Goal: Task Accomplishment & Management: Use online tool/utility

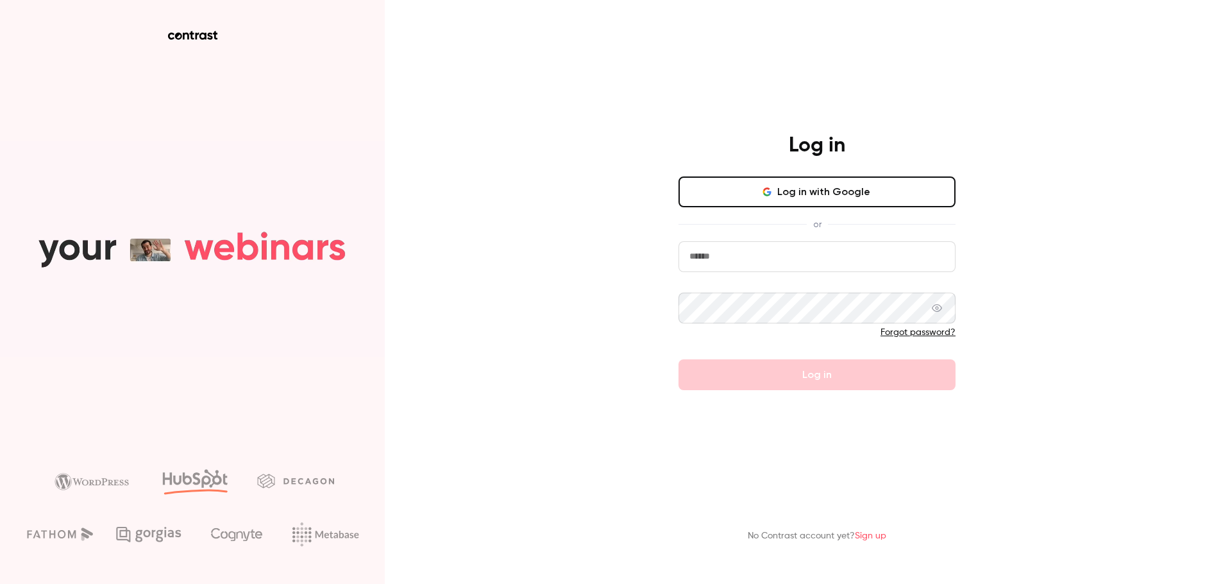
click at [815, 268] on input "email" at bounding box center [817, 256] width 277 height 31
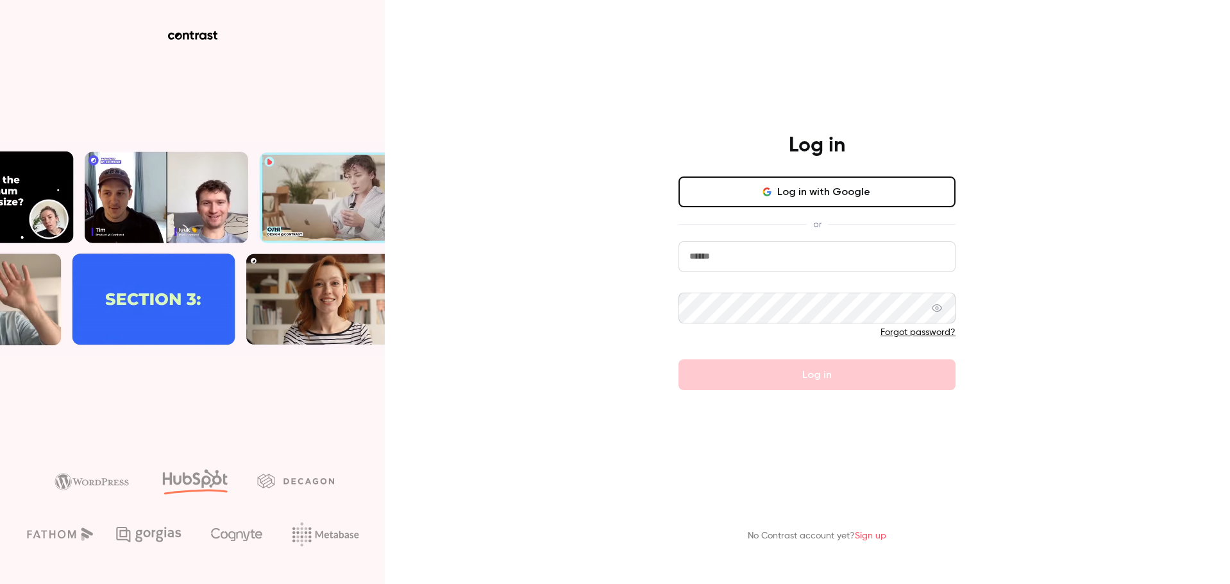
click at [0, 583] on com-1password-button at bounding box center [0, 584] width 0 height 0
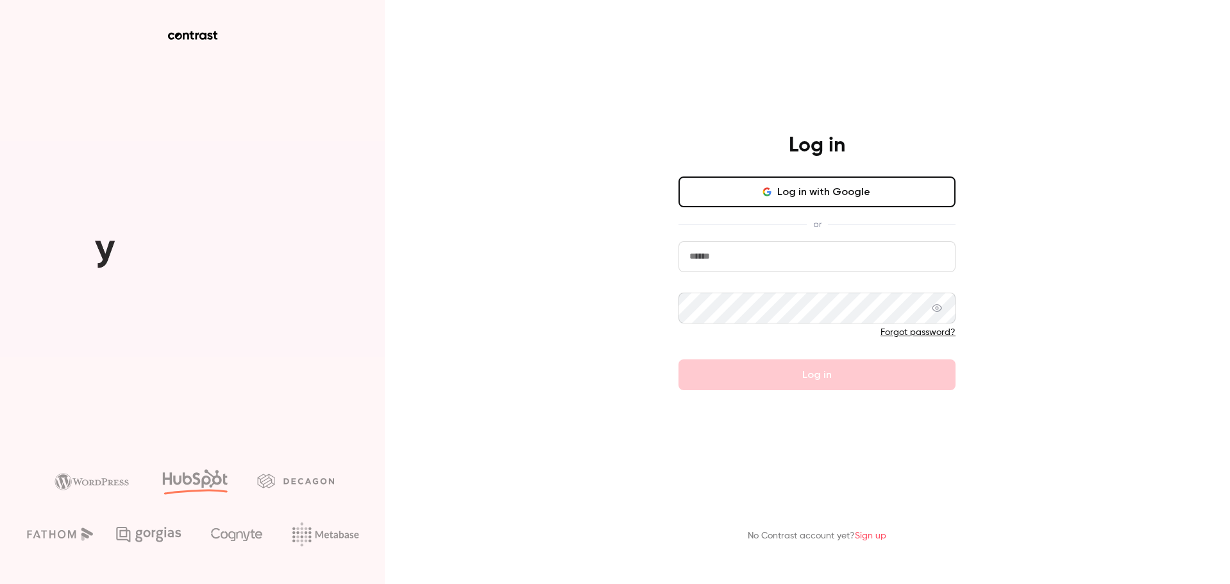
click at [0, 583] on com-1password-button at bounding box center [0, 584] width 0 height 0
click at [772, 260] on input "email" at bounding box center [817, 256] width 277 height 31
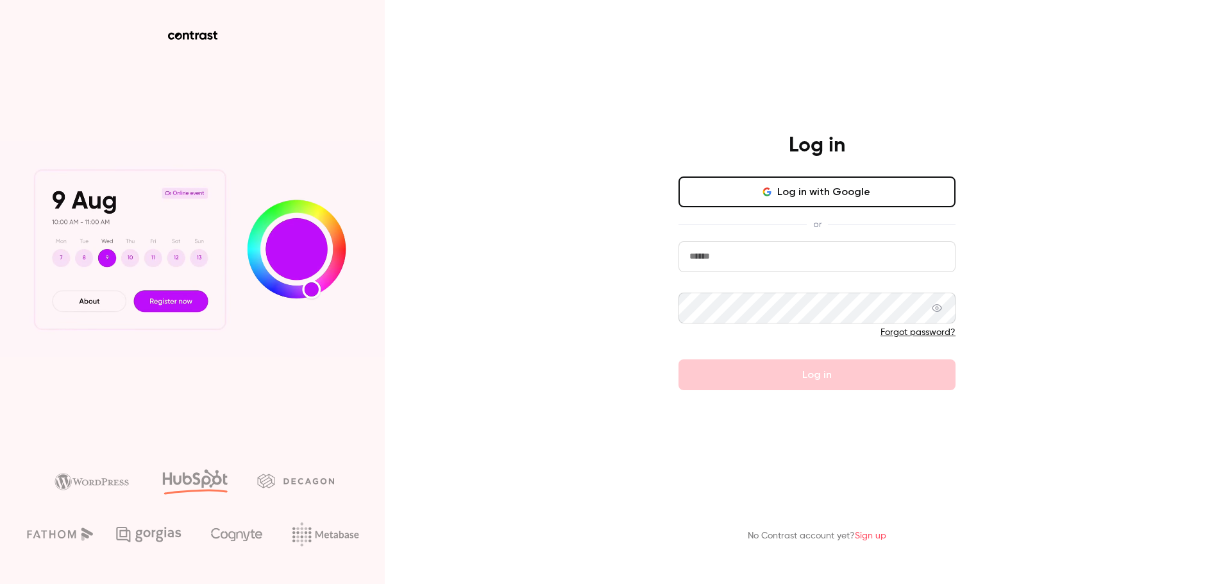
click at [743, 260] on input "email" at bounding box center [817, 256] width 277 height 31
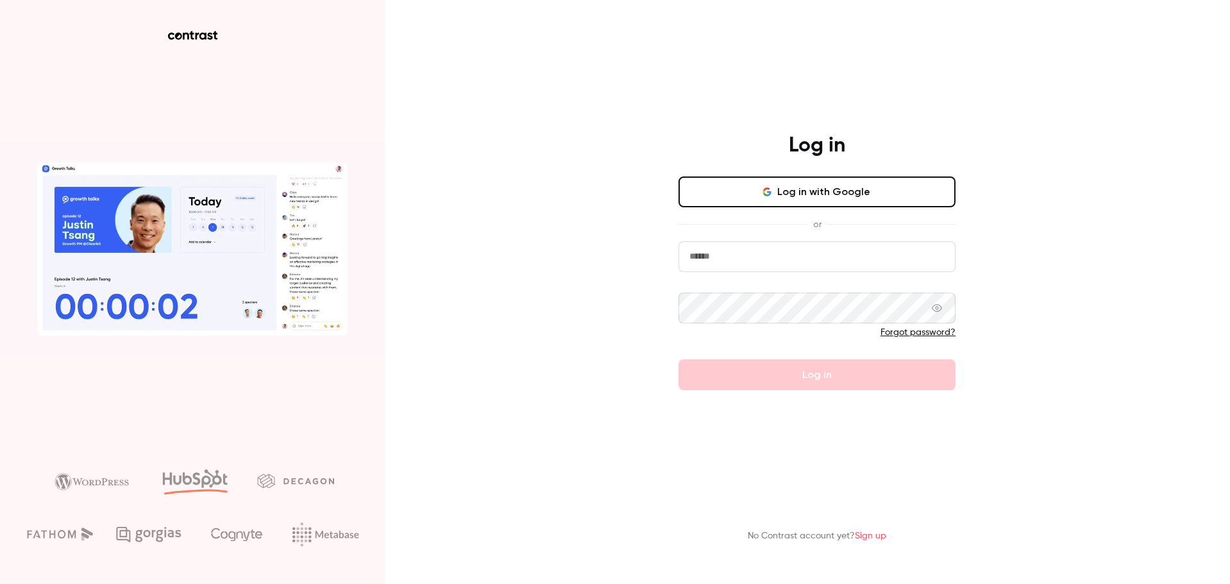
click at [894, 198] on button "Log in with Google" at bounding box center [817, 191] width 277 height 31
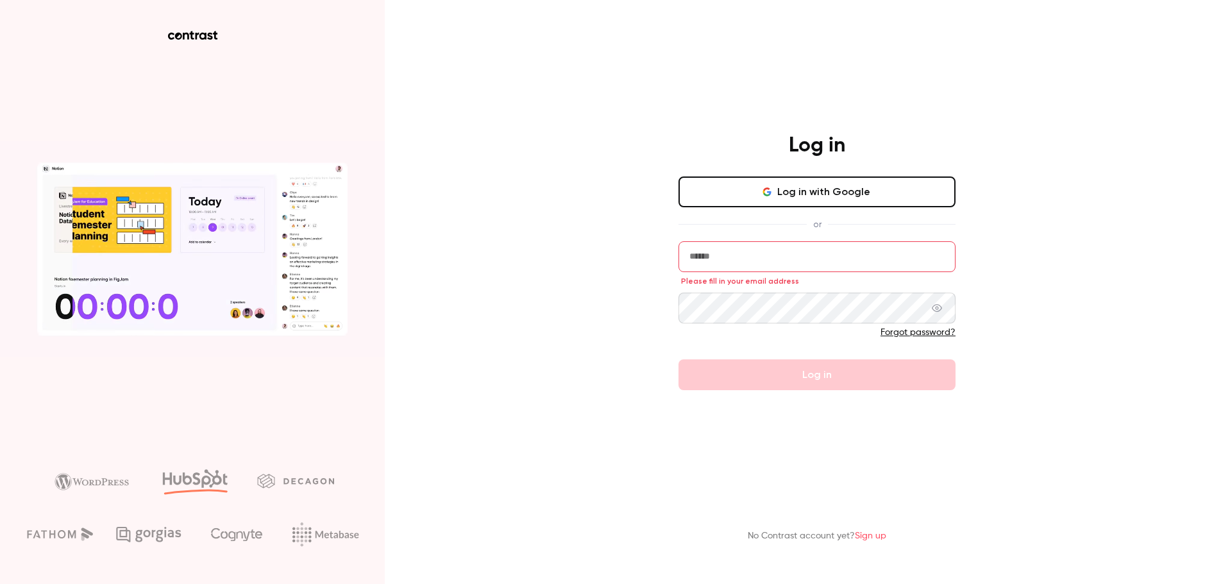
drag, startPoint x: 894, startPoint y: 198, endPoint x: 244, endPoint y: 421, distance: 687.9
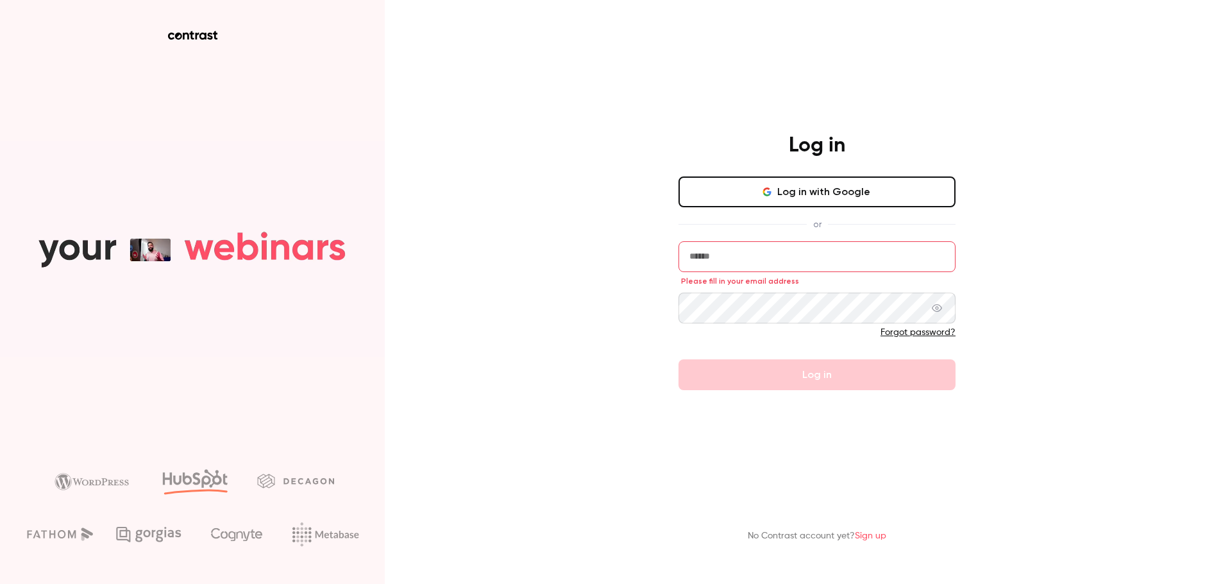
click at [894, 198] on button "Log in with Google" at bounding box center [817, 191] width 277 height 31
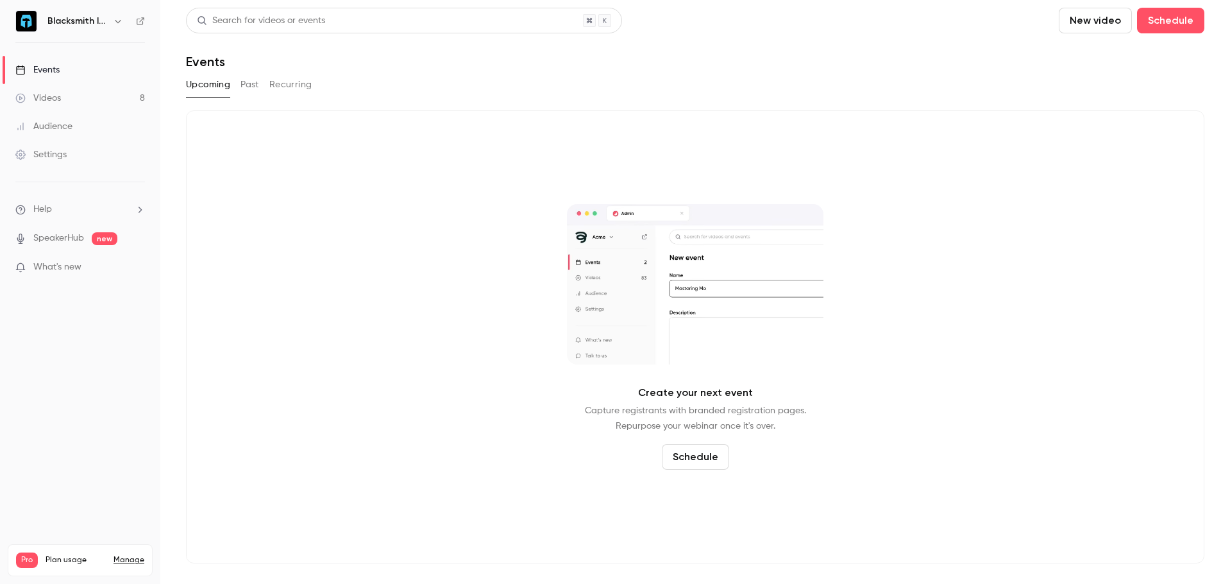
click at [364, 200] on div "Create your next event Capture registrants with branded registration pages. Rep…" at bounding box center [695, 336] width 1019 height 453
